Goal: Information Seeking & Learning: Learn about a topic

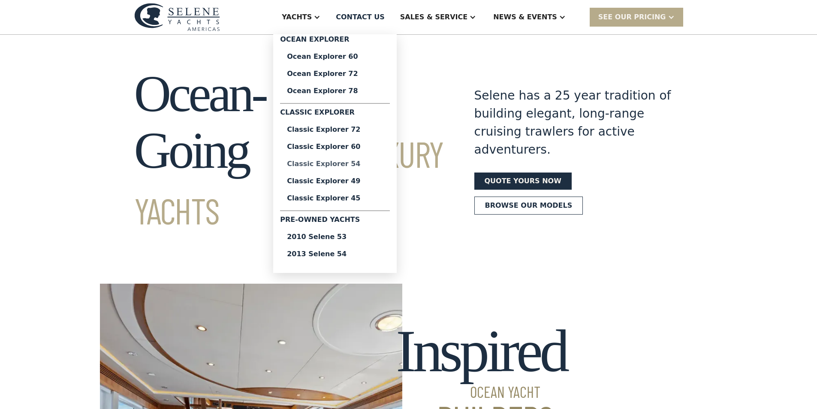
click at [366, 164] on div "Classic Explorer 54" at bounding box center [335, 163] width 96 height 7
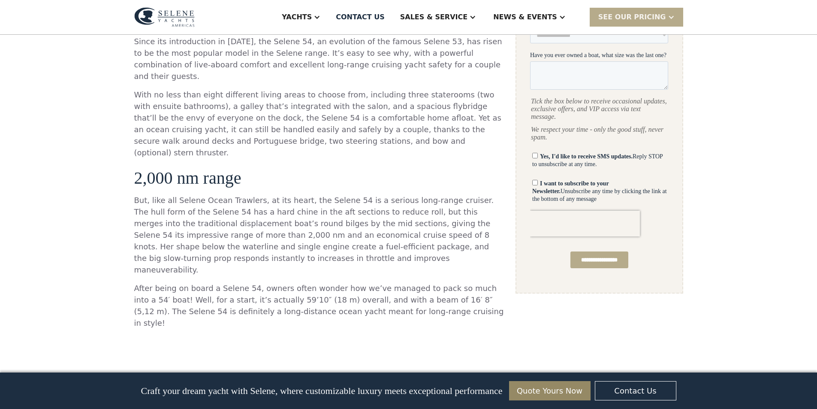
scroll to position [386, 0]
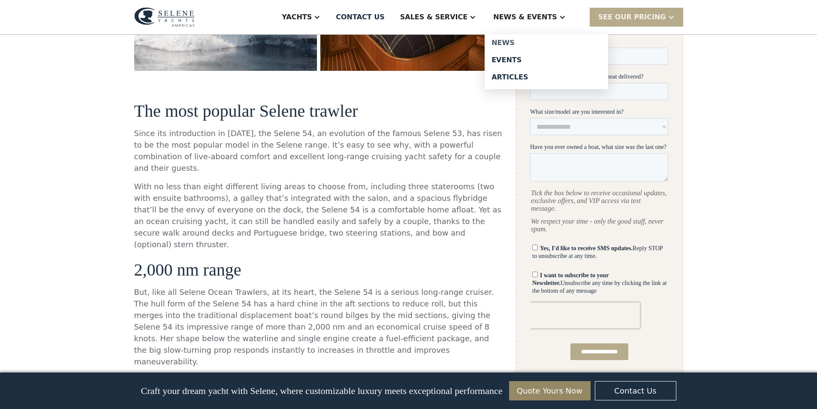
click at [525, 43] on div "News" at bounding box center [547, 42] width 110 height 7
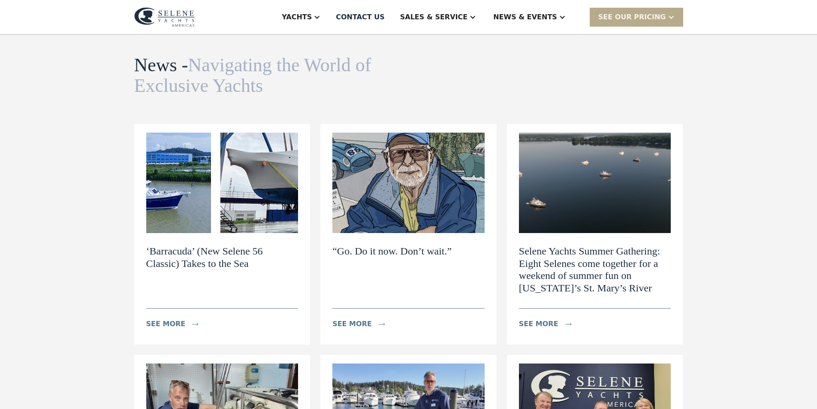
scroll to position [43, 0]
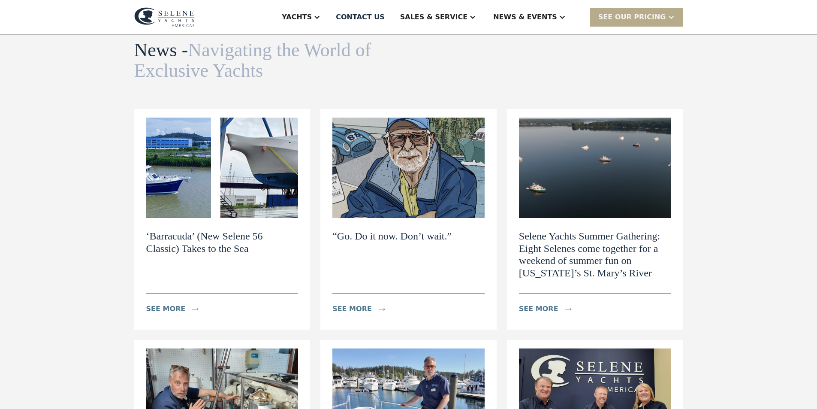
click at [205, 236] on h2 "‘Barracuda’ (New Selene 56 Classic) Takes to the Sea" at bounding box center [222, 242] width 152 height 25
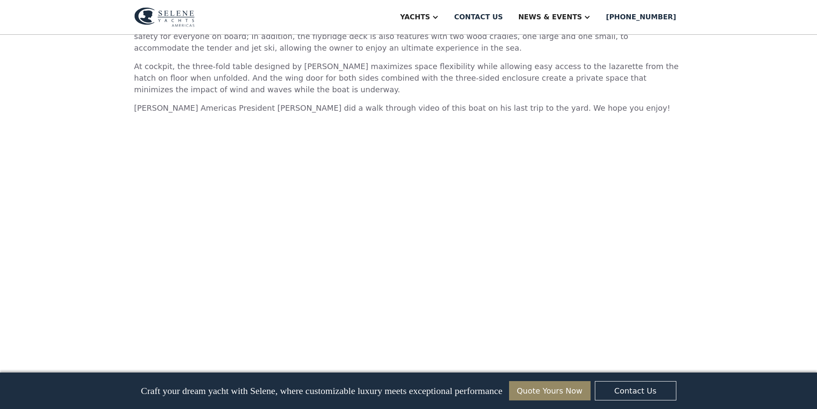
scroll to position [772, 0]
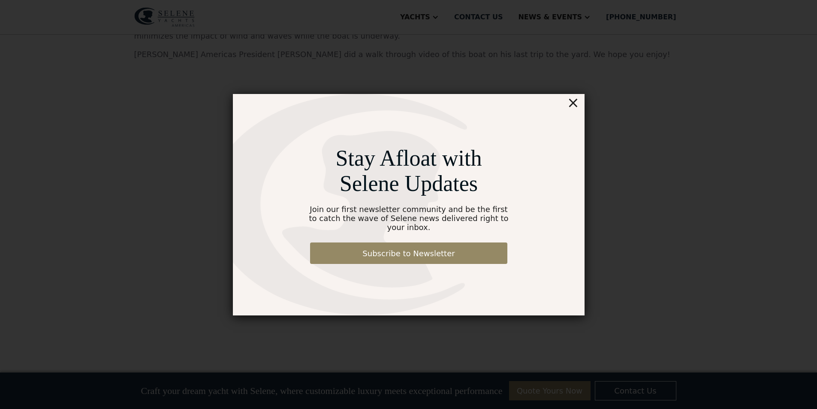
click at [575, 110] on div "×" at bounding box center [573, 102] width 12 height 17
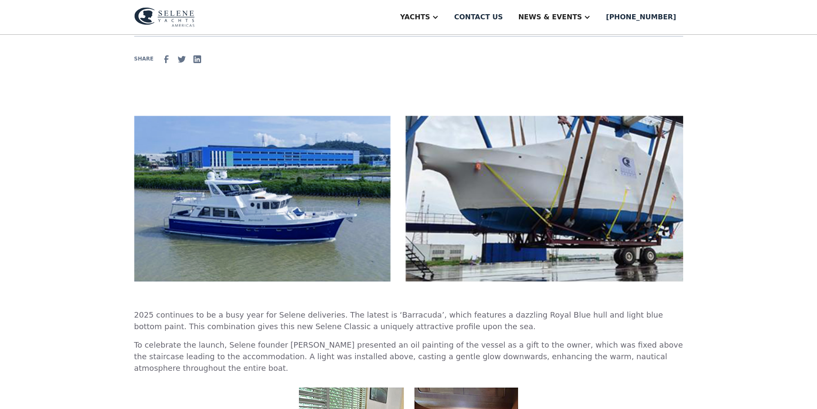
scroll to position [86, 0]
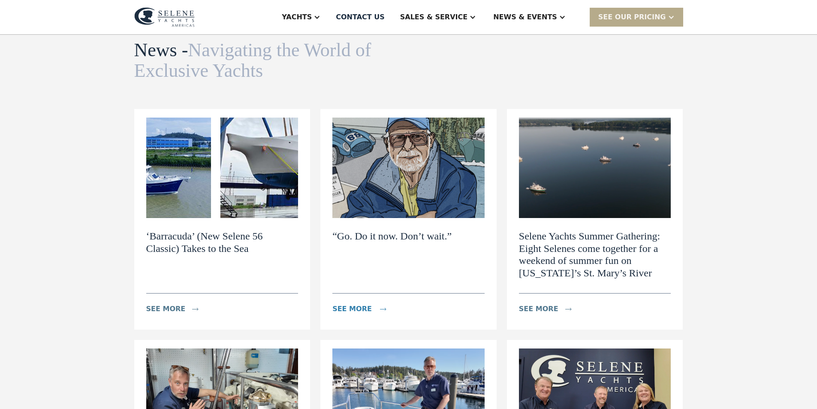
click at [354, 307] on div "see more" at bounding box center [351, 309] width 39 height 10
click at [579, 256] on h2 "Selene Yachts Summer Gathering: Eight Selenes come together for a weekend of su…" at bounding box center [595, 254] width 152 height 49
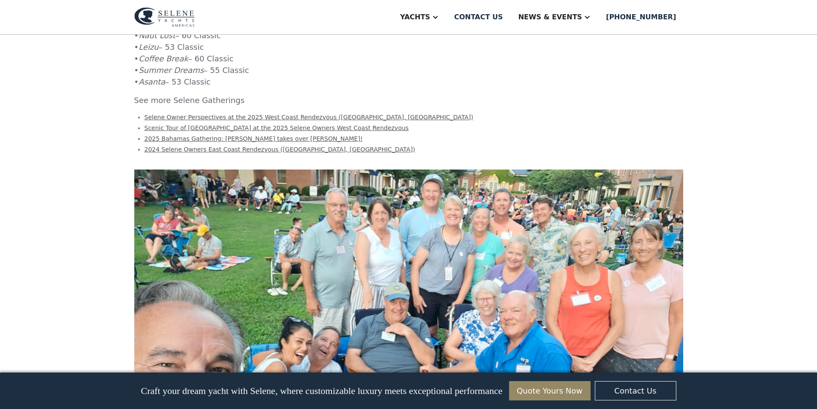
scroll to position [1115, 0]
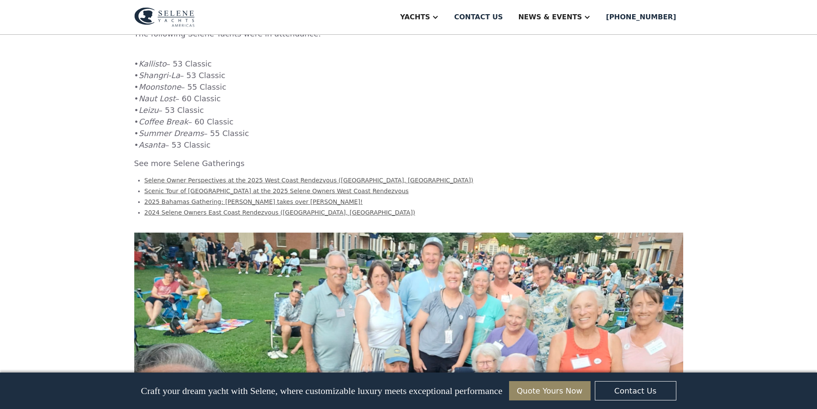
click at [246, 203] on link "2025 Bahamas Gathering: Selene takes over Staniel Cay!" at bounding box center [254, 201] width 218 height 7
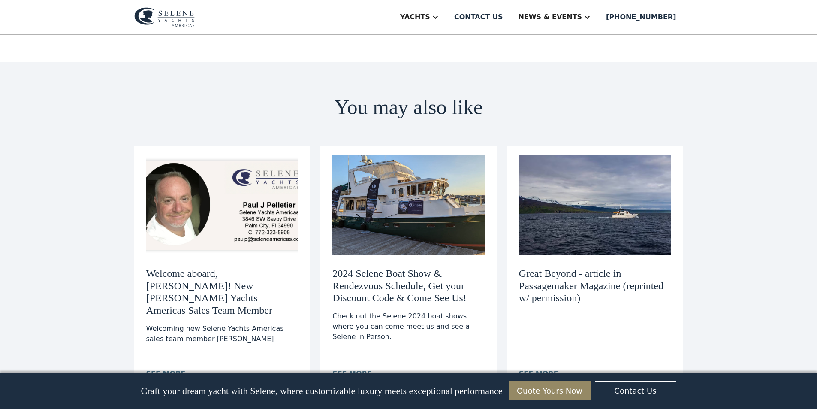
scroll to position [1501, 0]
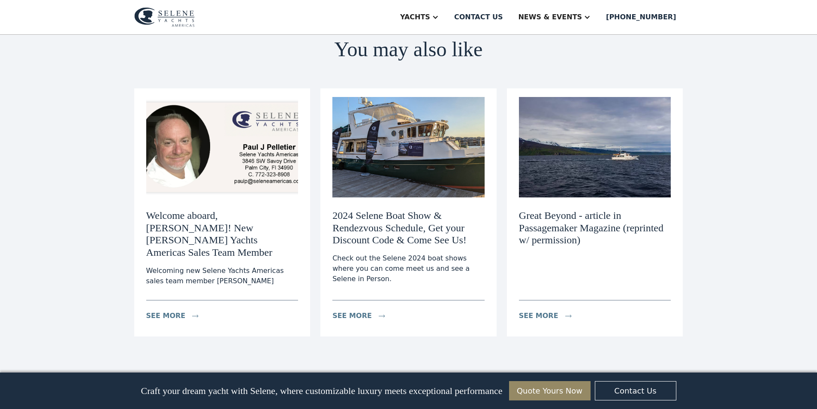
click at [571, 209] on h3 "Great Beyond - article in Passagemaker Magazine (reprinted w/ permission)" at bounding box center [595, 227] width 152 height 37
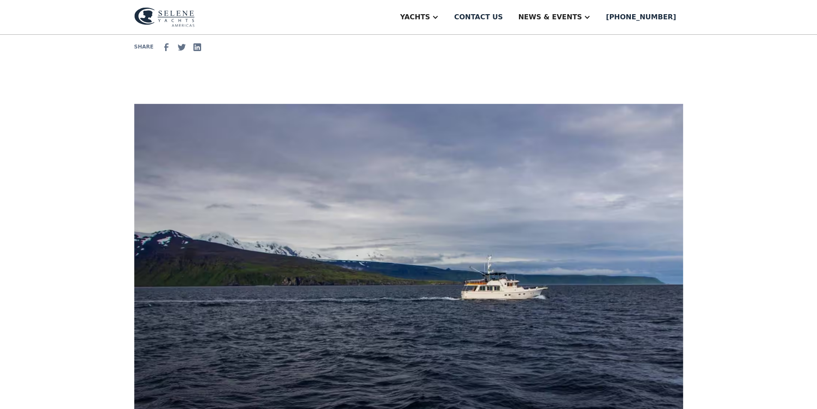
scroll to position [343, 0]
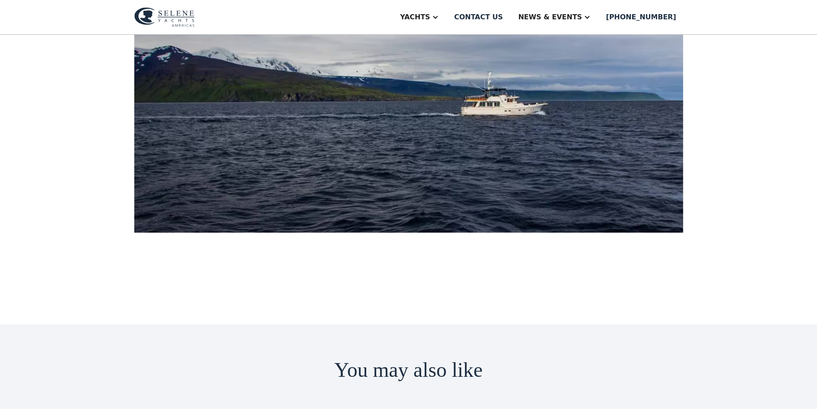
click at [395, 83] on img at bounding box center [408, 76] width 549 height 313
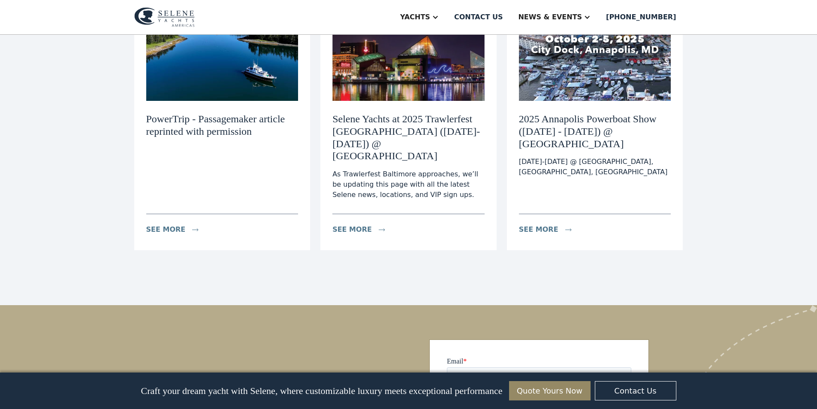
scroll to position [772, 0]
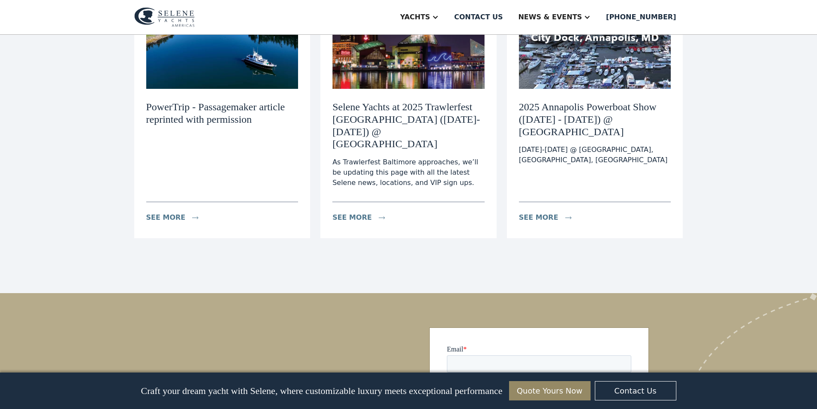
click at [211, 112] on h3 "PowerTrip - Passagemaker article reprinted with permission" at bounding box center [222, 113] width 152 height 25
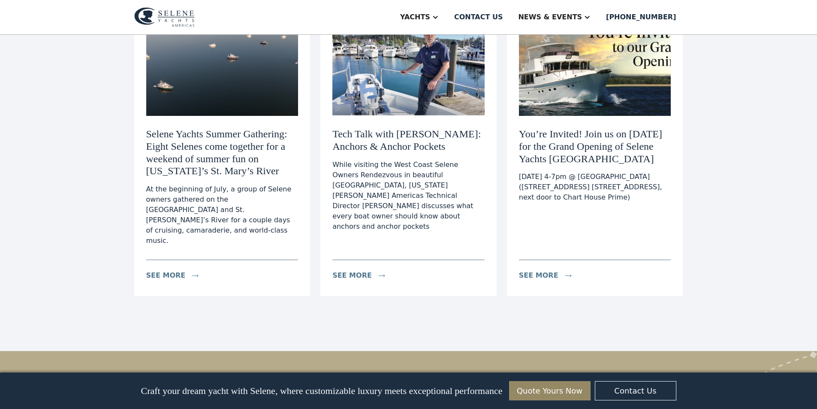
scroll to position [772, 0]
